Goal: Communication & Community: Participate in discussion

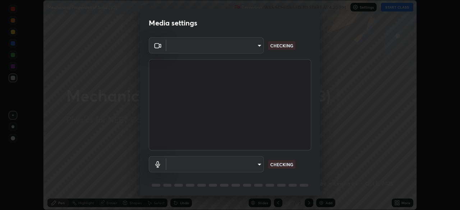
scroll to position [210, 460]
type input "ad6597066c7fc2f7d8a9df135791801f2c5e1b342417c3fbae4c684dc851fcd2"
click at [238, 162] on body "Erase all Mechanical Properties of Solid (1/3) Recording WAS SCHEDULED TO START…" at bounding box center [230, 105] width 460 height 210
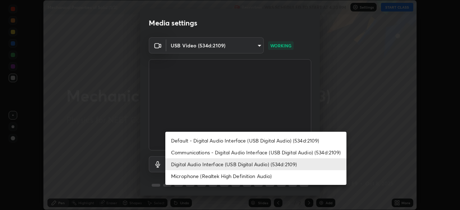
click at [222, 176] on li "Microphone (Realtek High Definition Audio)" at bounding box center [255, 176] width 181 height 12
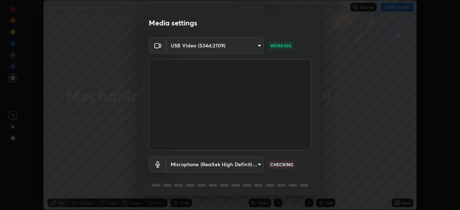
click at [223, 163] on body "Erase all Mechanical Properties of Solid (1/3) Recording WAS SCHEDULED TO START…" at bounding box center [230, 105] width 460 height 210
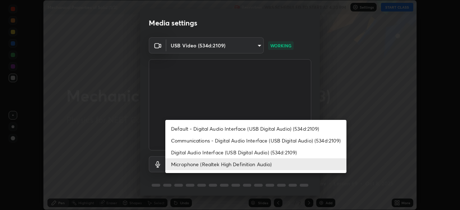
click at [221, 153] on li "Digital Audio Interface (USB Digital Audio) (534d:2109)" at bounding box center [255, 152] width 181 height 12
type input "9504114d88cd1e9f0ed6bff3d9927e44ebb011f85b2675eab88aad570231dfa9"
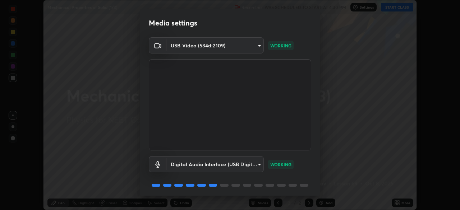
scroll to position [25, 0]
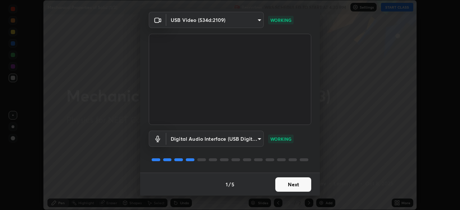
click at [292, 184] on button "Next" at bounding box center [293, 184] width 36 height 14
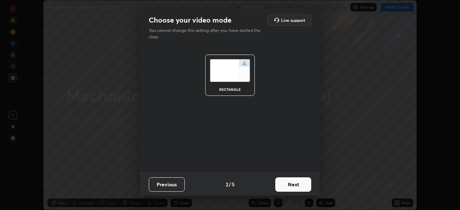
click at [289, 181] on button "Next" at bounding box center [293, 184] width 36 height 14
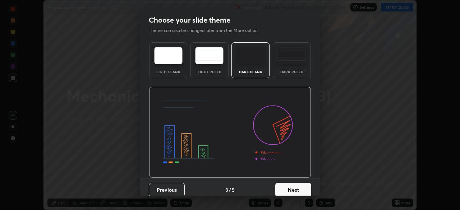
click at [289, 63] on img at bounding box center [291, 55] width 28 height 17
click at [294, 187] on button "Next" at bounding box center [293, 190] width 36 height 14
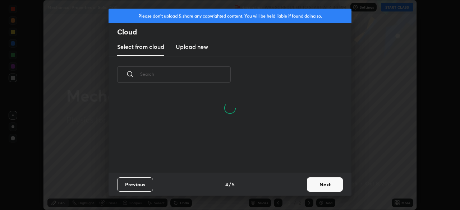
click at [197, 47] on h3 "Upload new" at bounding box center [192, 46] width 32 height 9
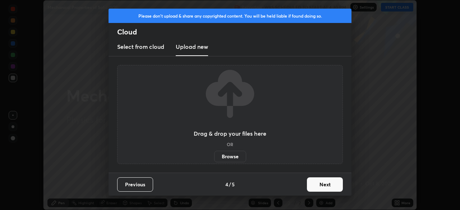
click at [230, 157] on label "Browse" at bounding box center [230, 156] width 32 height 11
click at [214, 157] on input "Browse" at bounding box center [214, 156] width 0 height 11
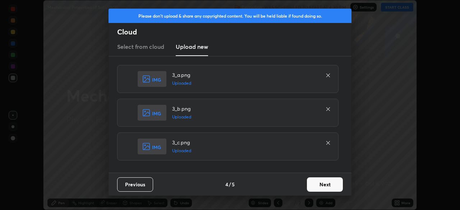
click at [318, 181] on button "Next" at bounding box center [325, 184] width 36 height 14
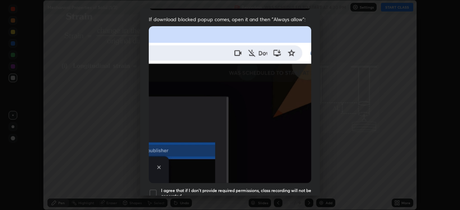
scroll to position [172, 0]
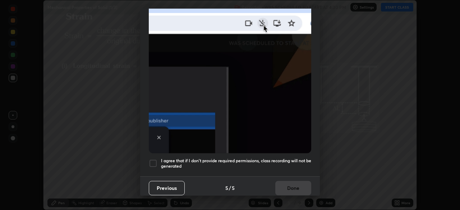
click at [156, 159] on div at bounding box center [153, 163] width 9 height 9
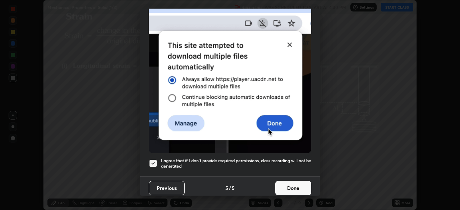
click at [285, 182] on button "Done" at bounding box center [293, 188] width 36 height 14
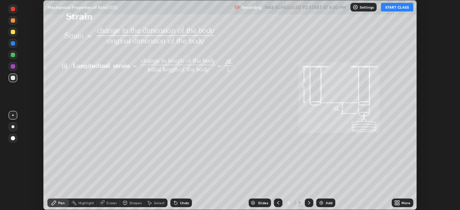
click at [288, 203] on div "3" at bounding box center [288, 203] width 7 height 4
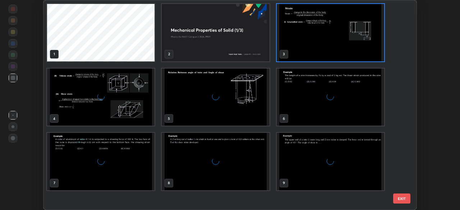
scroll to position [207, 369]
click at [317, 162] on img "grid" at bounding box center [329, 161] width 107 height 57
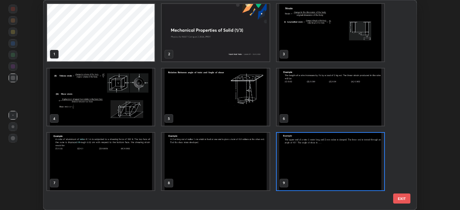
click at [319, 159] on img "grid" at bounding box center [329, 161] width 107 height 57
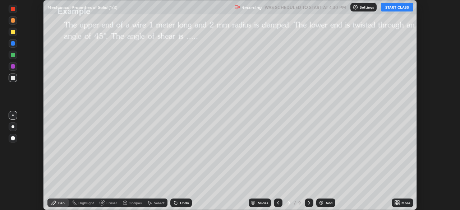
click at [398, 201] on icon at bounding box center [398, 202] width 2 height 2
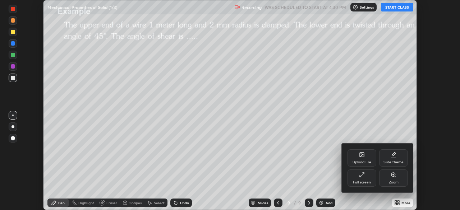
click at [360, 159] on div "Upload File" at bounding box center [361, 157] width 29 height 17
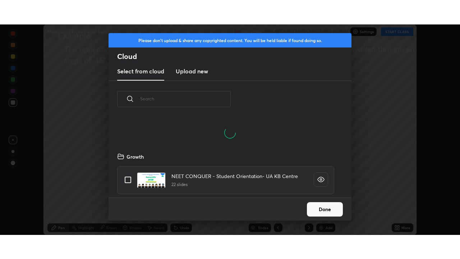
scroll to position [80, 231]
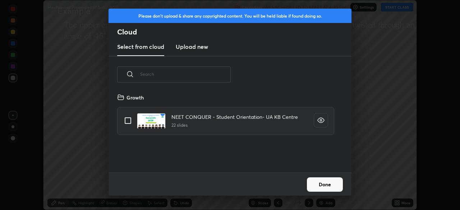
click at [194, 48] on h3 "Upload new" at bounding box center [192, 46] width 32 height 9
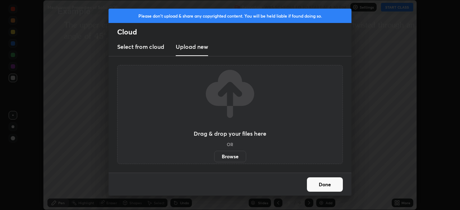
click at [229, 156] on label "Browse" at bounding box center [230, 156] width 32 height 11
click at [214, 156] on input "Browse" at bounding box center [214, 156] width 0 height 11
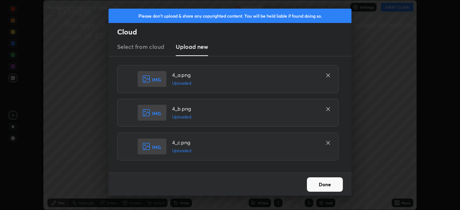
click at [329, 181] on button "Done" at bounding box center [325, 184] width 36 height 14
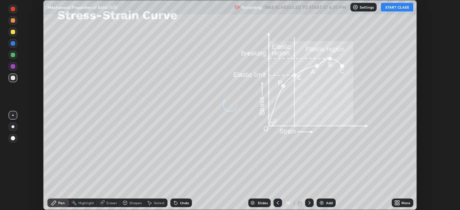
click at [401, 201] on div "More" at bounding box center [402, 203] width 22 height 9
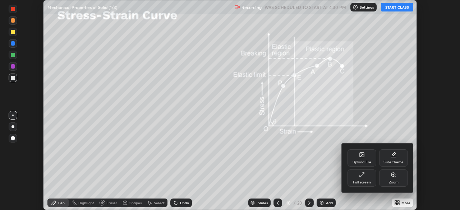
click at [359, 176] on icon at bounding box center [359, 176] width 1 height 1
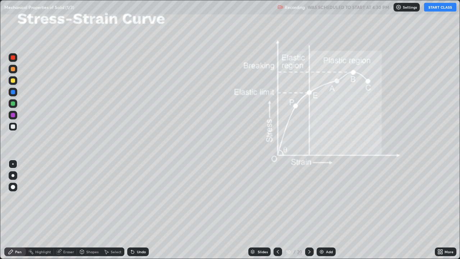
scroll to position [259, 460]
click at [297, 210] on div "20" at bounding box center [299, 251] width 5 height 6
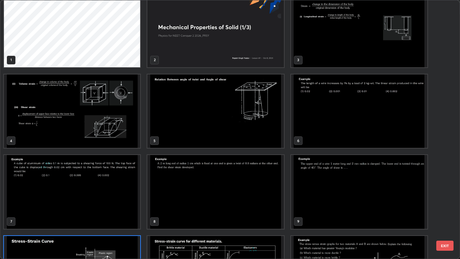
scroll to position [0, 0]
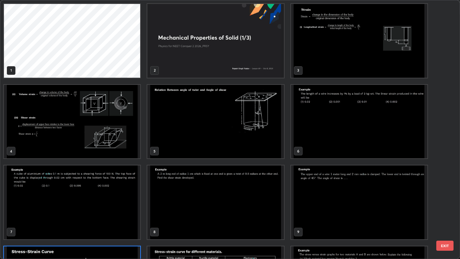
click at [272, 59] on img "grid" at bounding box center [215, 41] width 136 height 74
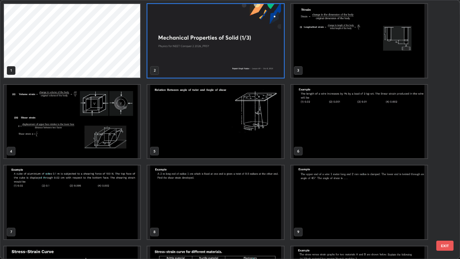
click at [273, 57] on img "grid" at bounding box center [215, 41] width 136 height 74
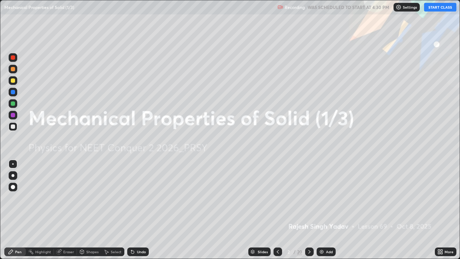
click at [434, 8] on button "START CLASS" at bounding box center [440, 7] width 32 height 9
click at [309, 210] on icon at bounding box center [309, 251] width 6 height 6
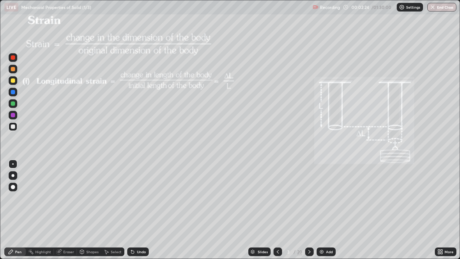
click at [14, 80] on div at bounding box center [13, 80] width 4 height 4
click at [85, 210] on div "Shapes" at bounding box center [89, 251] width 24 height 9
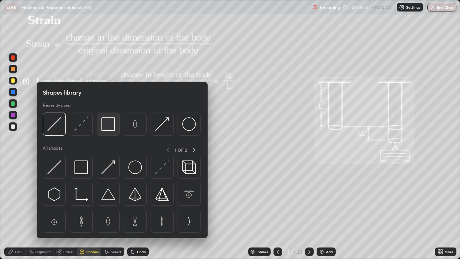
click at [110, 127] on img at bounding box center [108, 124] width 14 height 14
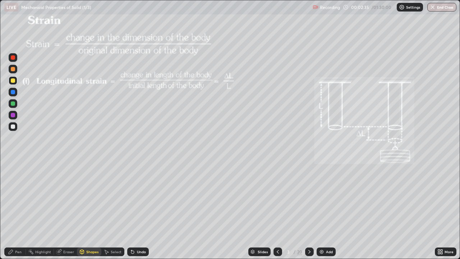
click at [16, 210] on div "Pen" at bounding box center [18, 252] width 6 height 4
click at [14, 172] on div at bounding box center [13, 175] width 9 height 9
click at [309, 210] on icon at bounding box center [309, 251] width 6 height 6
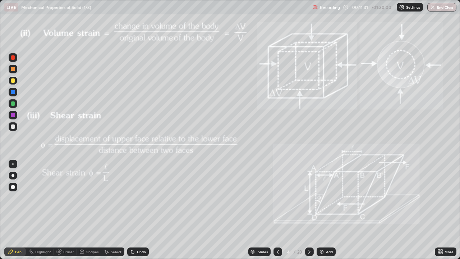
click at [309, 210] on icon at bounding box center [309, 251] width 6 height 6
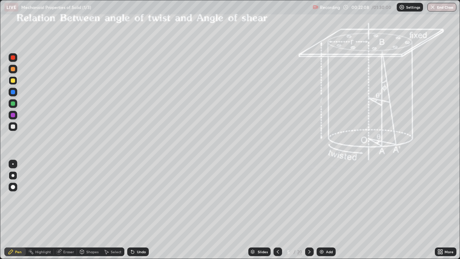
click at [311, 210] on div at bounding box center [309, 251] width 9 height 9
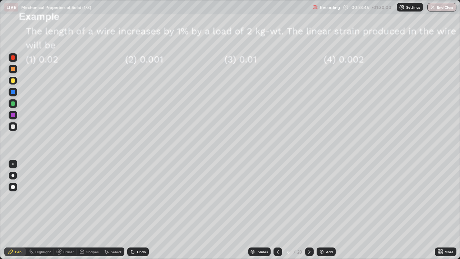
click at [14, 70] on div at bounding box center [13, 69] width 4 height 4
click at [309, 210] on icon at bounding box center [309, 252] width 2 height 4
click at [89, 210] on div "Shapes" at bounding box center [92, 252] width 12 height 4
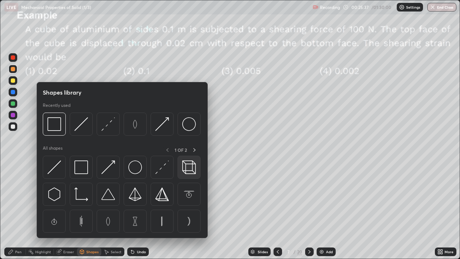
click at [184, 169] on img at bounding box center [189, 167] width 14 height 14
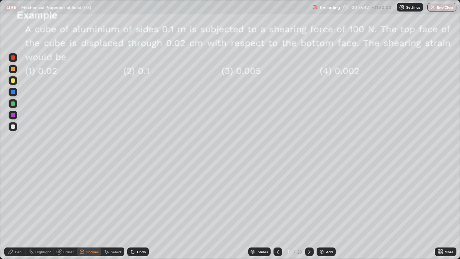
click at [85, 210] on div "Shapes" at bounding box center [89, 251] width 24 height 9
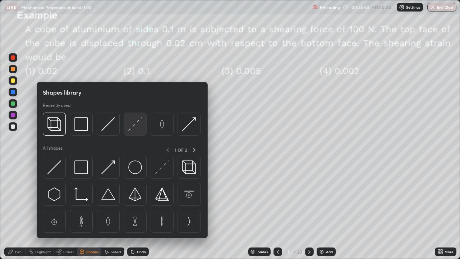
click at [133, 126] on img at bounding box center [135, 124] width 14 height 14
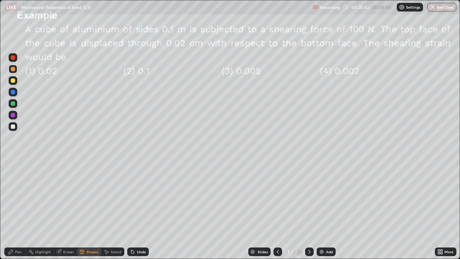
click at [15, 103] on div at bounding box center [13, 103] width 9 height 9
click at [20, 210] on div "Pen" at bounding box center [18, 252] width 6 height 4
click at [14, 126] on div at bounding box center [13, 126] width 4 height 4
click at [66, 210] on div "Eraser" at bounding box center [68, 252] width 11 height 4
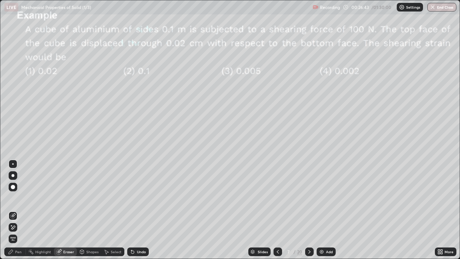
click at [19, 210] on div "Pen" at bounding box center [18, 252] width 6 height 4
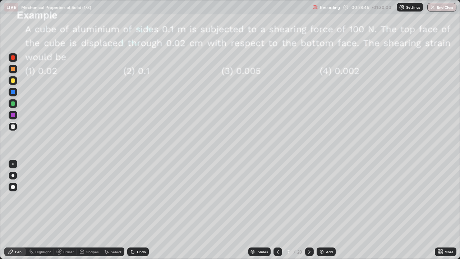
click at [309, 210] on icon at bounding box center [309, 251] width 6 height 6
click at [308, 210] on icon at bounding box center [309, 251] width 6 height 6
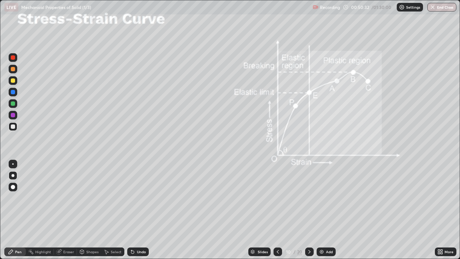
click at [309, 210] on icon at bounding box center [309, 251] width 6 height 6
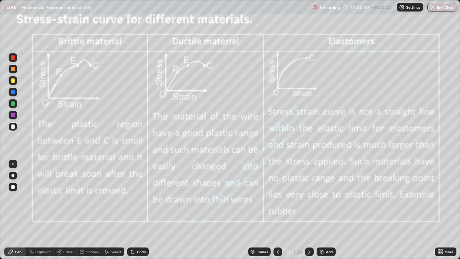
click at [309, 210] on icon at bounding box center [309, 251] width 6 height 6
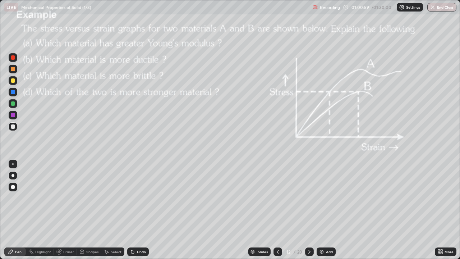
click at [12, 104] on div at bounding box center [13, 103] width 4 height 4
click at [278, 210] on icon at bounding box center [278, 251] width 6 height 6
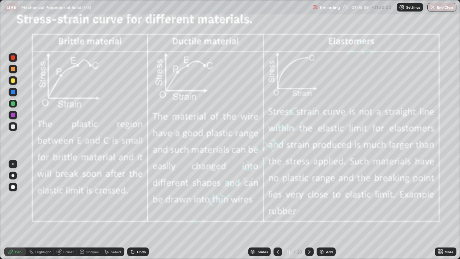
click at [275, 210] on icon at bounding box center [278, 251] width 6 height 6
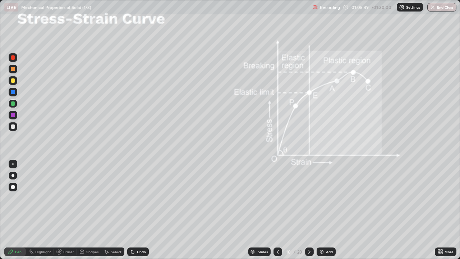
click at [308, 210] on icon at bounding box center [309, 251] width 6 height 6
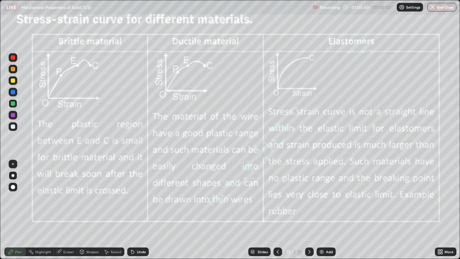
click at [310, 210] on icon at bounding box center [309, 251] width 6 height 6
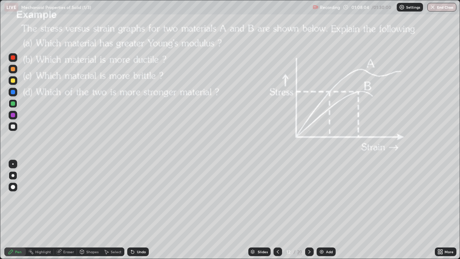
click at [309, 210] on icon at bounding box center [309, 251] width 6 height 6
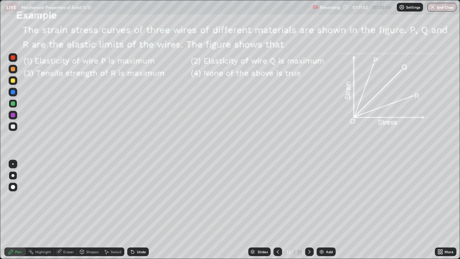
click at [309, 210] on icon at bounding box center [309, 251] width 6 height 6
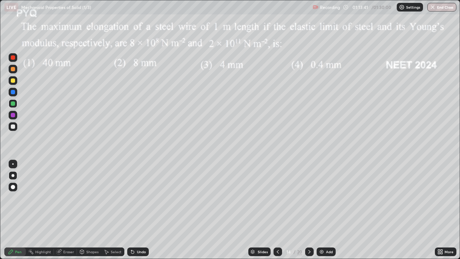
click at [62, 210] on div "Eraser" at bounding box center [65, 251] width 23 height 9
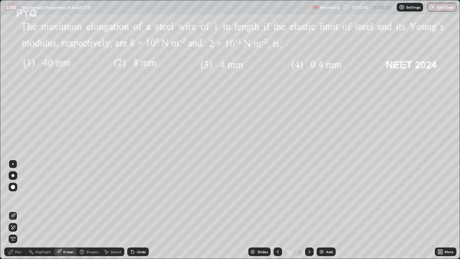
click at [18, 210] on div "Pen" at bounding box center [18, 252] width 6 height 4
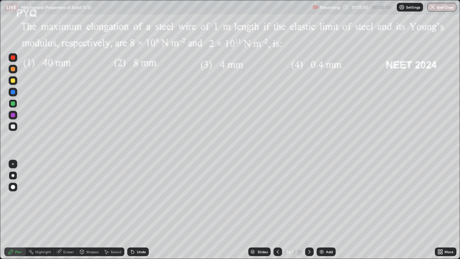
click at [308, 210] on icon at bounding box center [309, 251] width 6 height 6
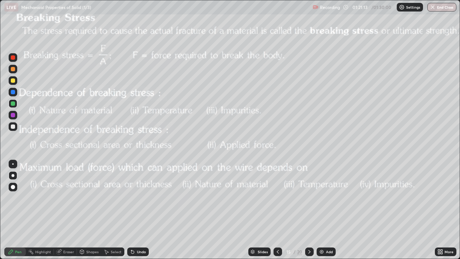
click at [308, 210] on icon at bounding box center [309, 251] width 6 height 6
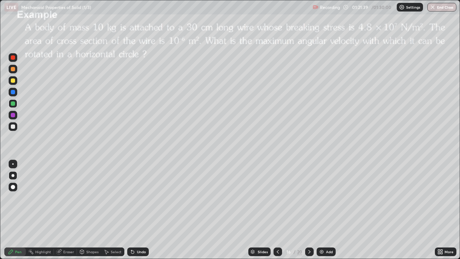
click at [89, 210] on div "Shapes" at bounding box center [92, 252] width 12 height 4
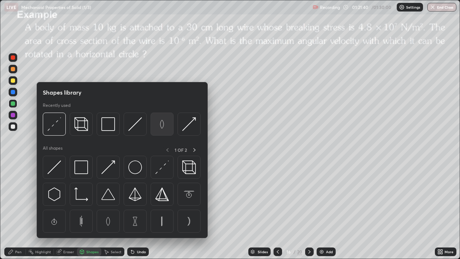
click at [160, 128] on img at bounding box center [162, 124] width 14 height 14
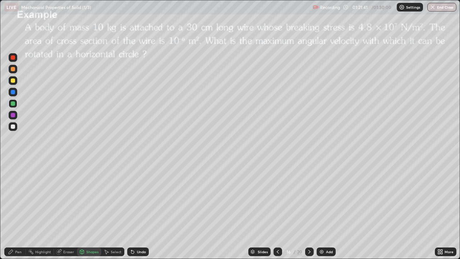
click at [90, 210] on div "Shapes" at bounding box center [92, 252] width 12 height 4
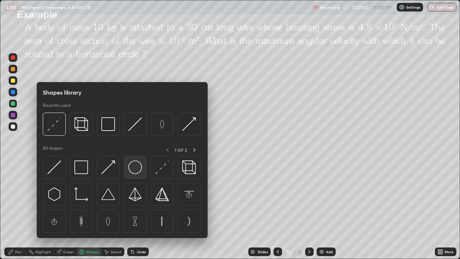
click at [134, 167] on img at bounding box center [135, 167] width 14 height 14
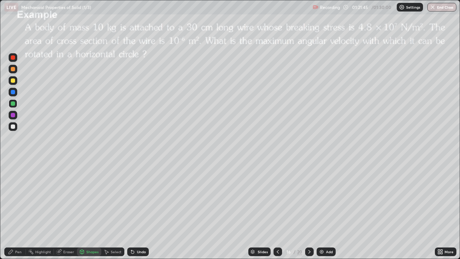
click at [87, 210] on div "Shapes" at bounding box center [92, 252] width 12 height 4
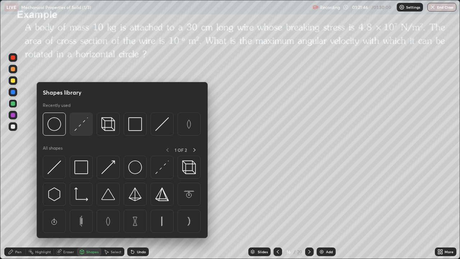
click at [82, 124] on img at bounding box center [81, 124] width 14 height 14
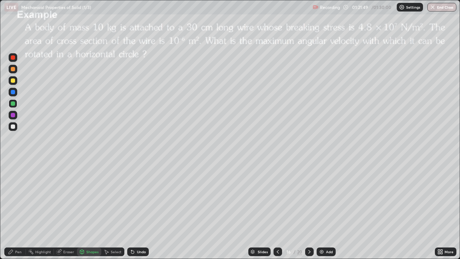
click at [93, 210] on div "Shapes" at bounding box center [92, 252] width 12 height 4
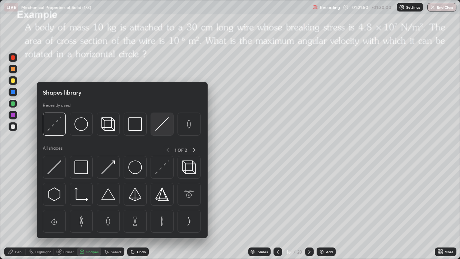
click at [160, 126] on img at bounding box center [162, 124] width 14 height 14
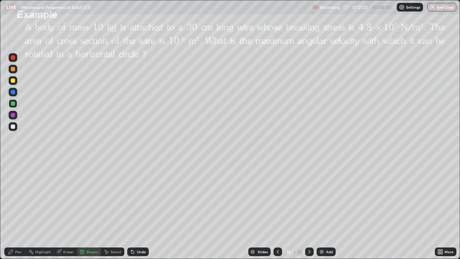
click at [14, 127] on div at bounding box center [13, 126] width 4 height 4
click at [18, 210] on div "Pen" at bounding box center [18, 252] width 6 height 4
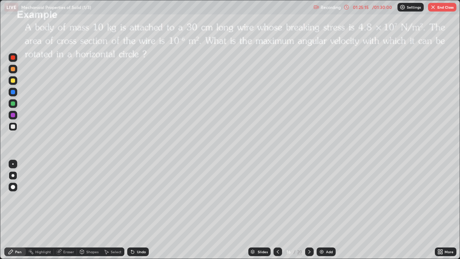
click at [443, 6] on button "End Class" at bounding box center [442, 7] width 28 height 9
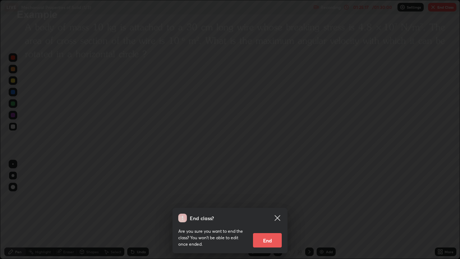
click at [267, 210] on button "End" at bounding box center [267, 240] width 29 height 14
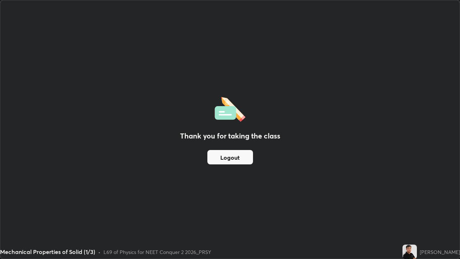
click at [242, 155] on button "Logout" at bounding box center [230, 157] width 46 height 14
